Goal: Check status

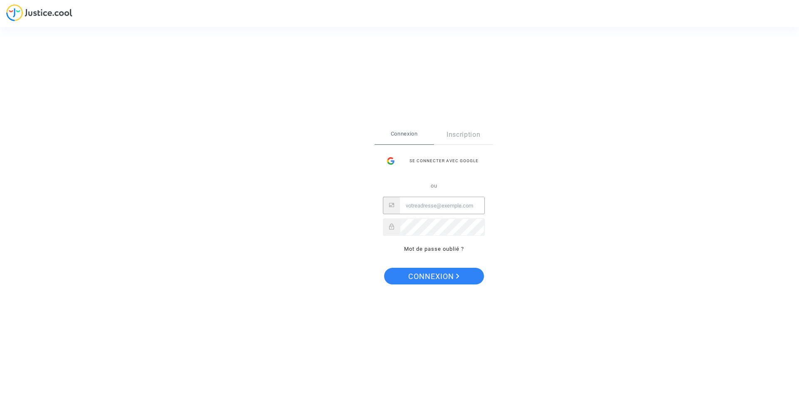
click at [427, 209] on input "Email" at bounding box center [442, 206] width 84 height 17
type input "bernierherve@yahoo.fr"
click at [438, 275] on span "Connexion" at bounding box center [433, 276] width 51 height 17
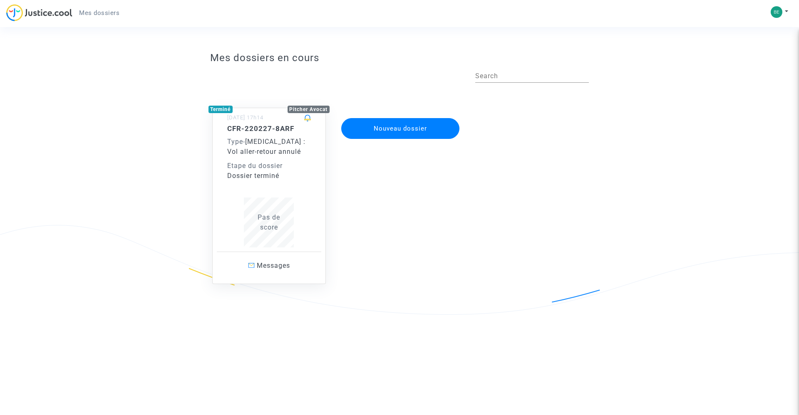
click at [268, 152] on span "[MEDICAL_DATA] : Vol aller-retour annulé" at bounding box center [266, 147] width 78 height 18
